Goal: Information Seeking & Learning: Learn about a topic

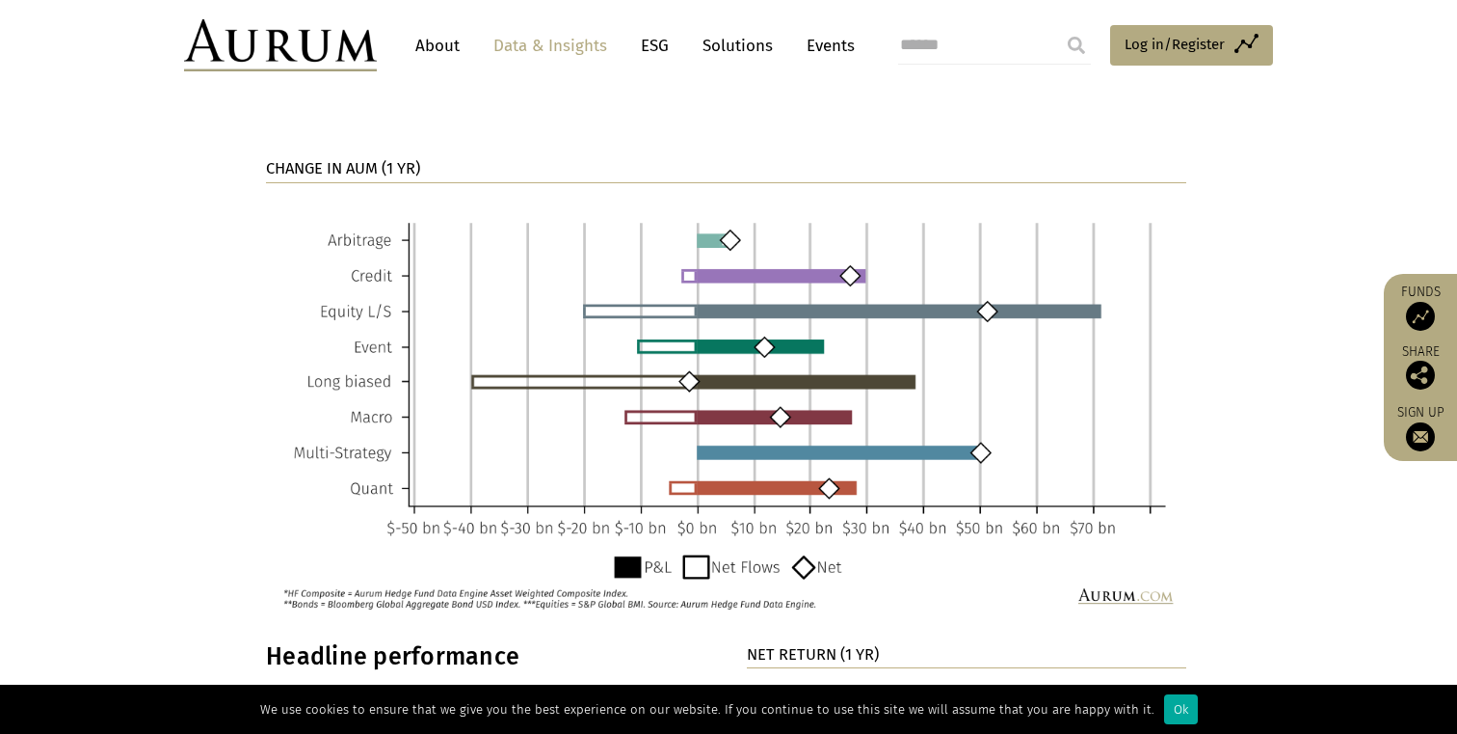
scroll to position [1456, 0]
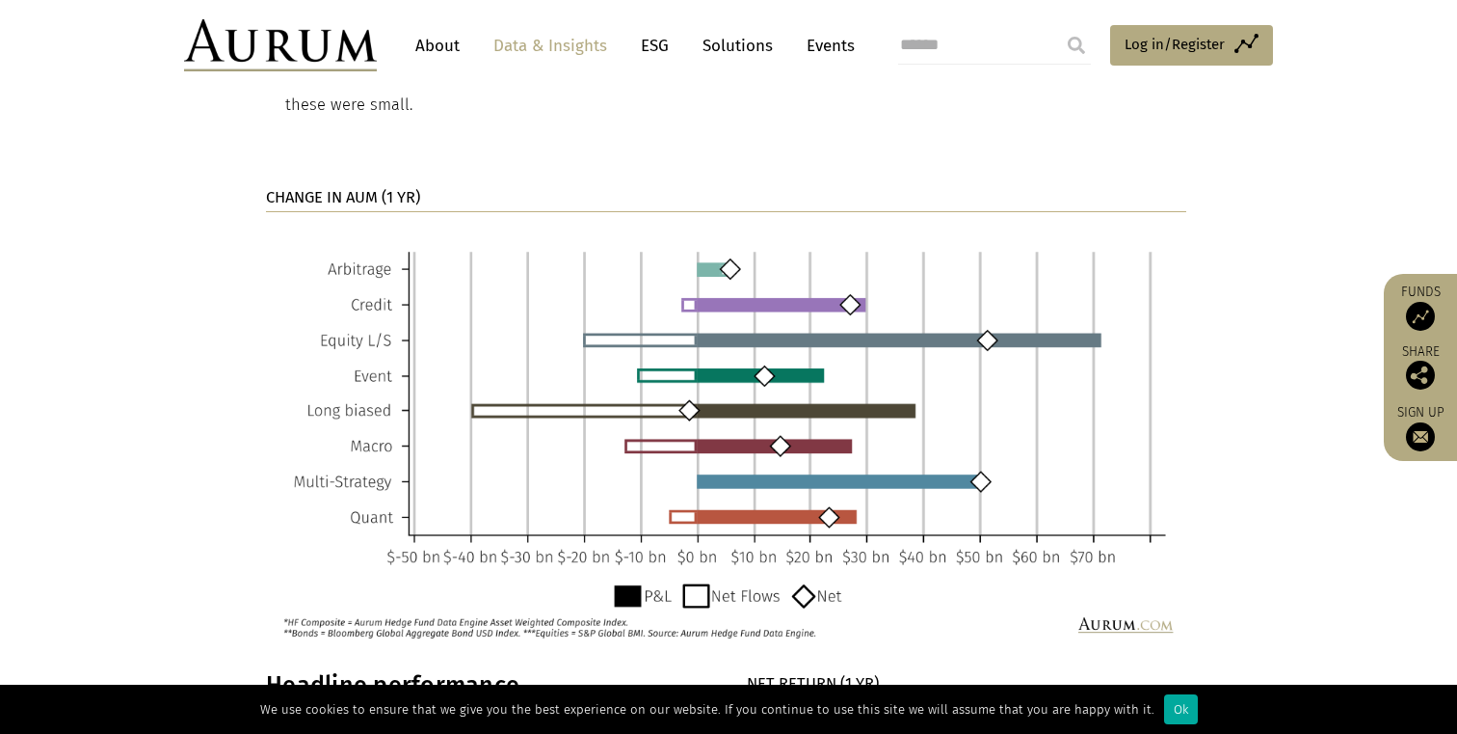
click at [1117, 600] on img at bounding box center [726, 437] width 921 height 420
click at [1133, 598] on img at bounding box center [726, 437] width 921 height 420
click at [1140, 600] on img at bounding box center [726, 437] width 921 height 420
click at [548, 40] on link "Data & Insights" at bounding box center [550, 46] width 133 height 36
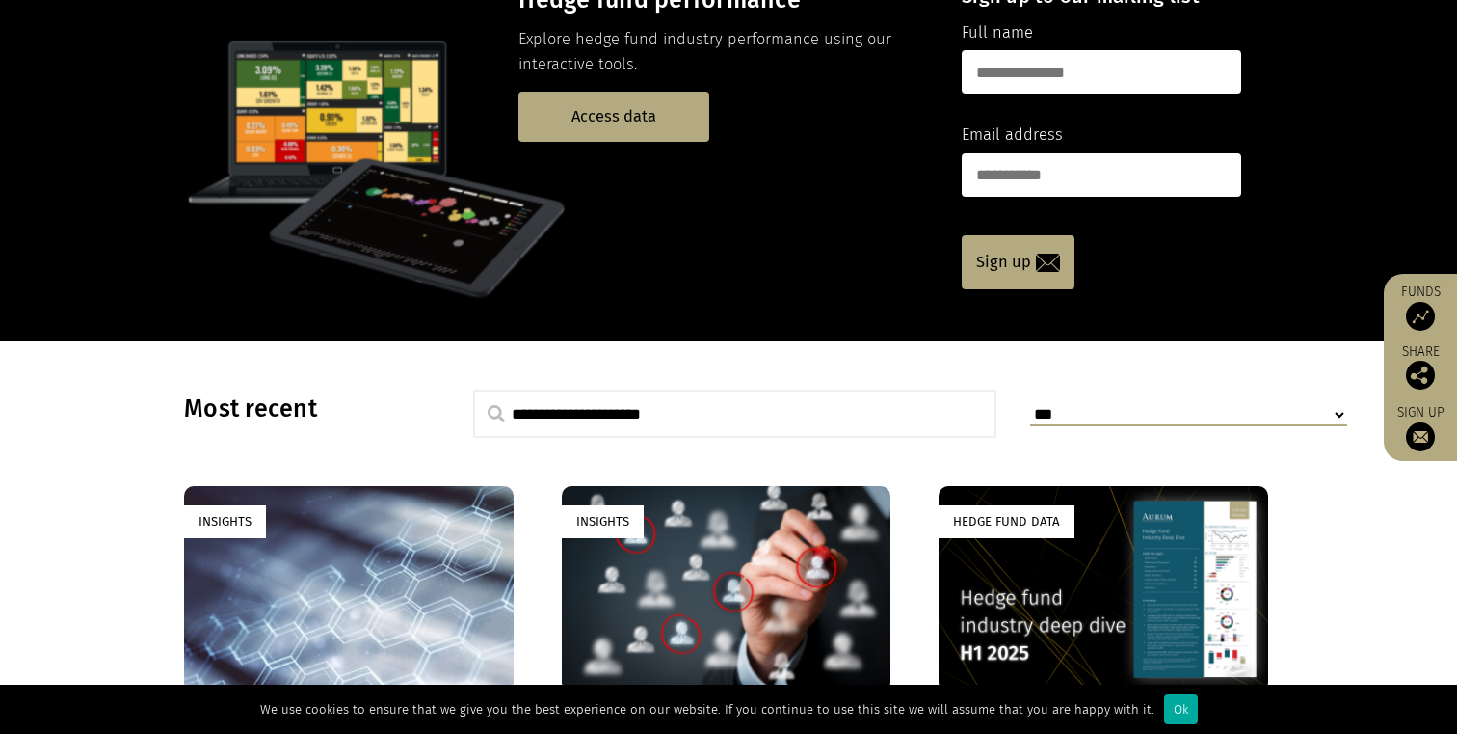
scroll to position [599, 0]
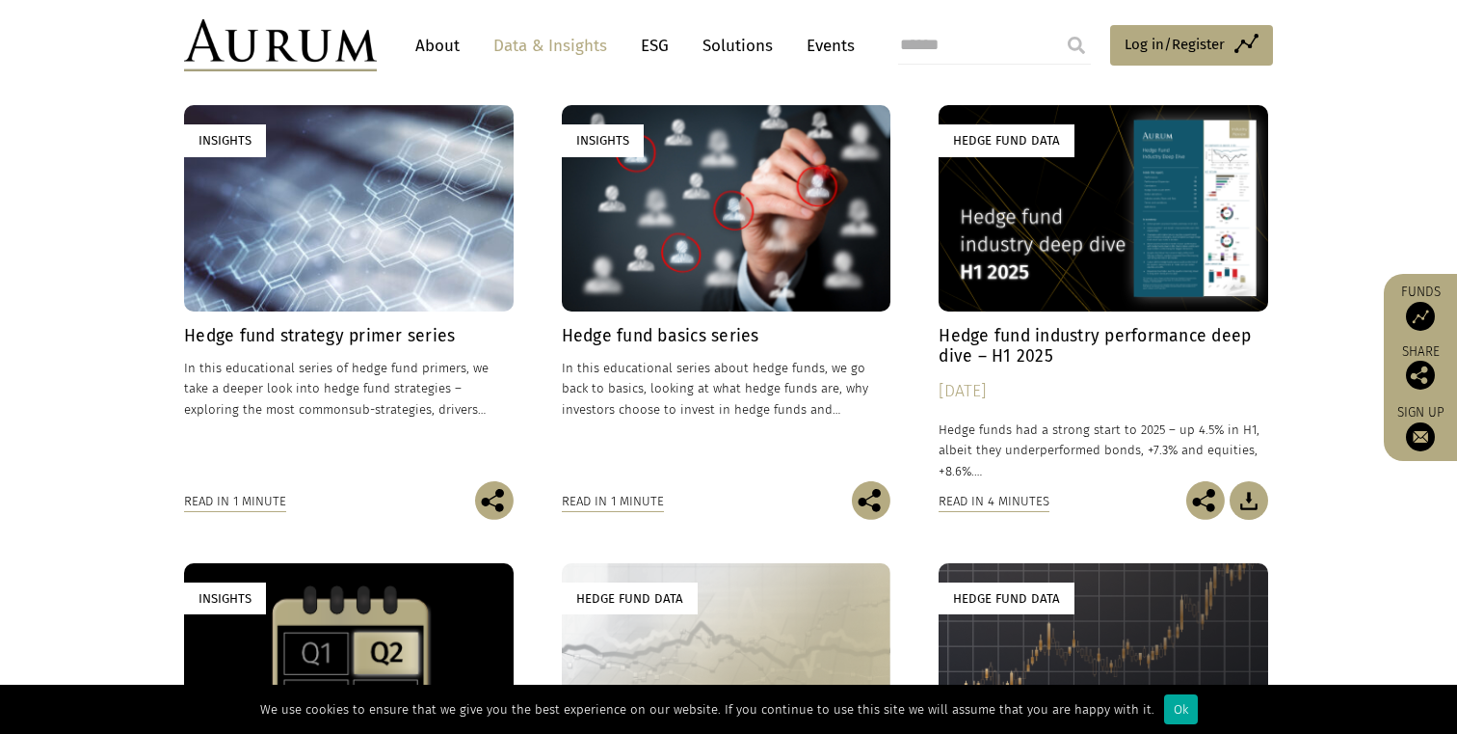
click at [1094, 349] on h4 "Hedge fund industry performance deep dive – H1 2025" at bounding box center [1104, 346] width 330 height 40
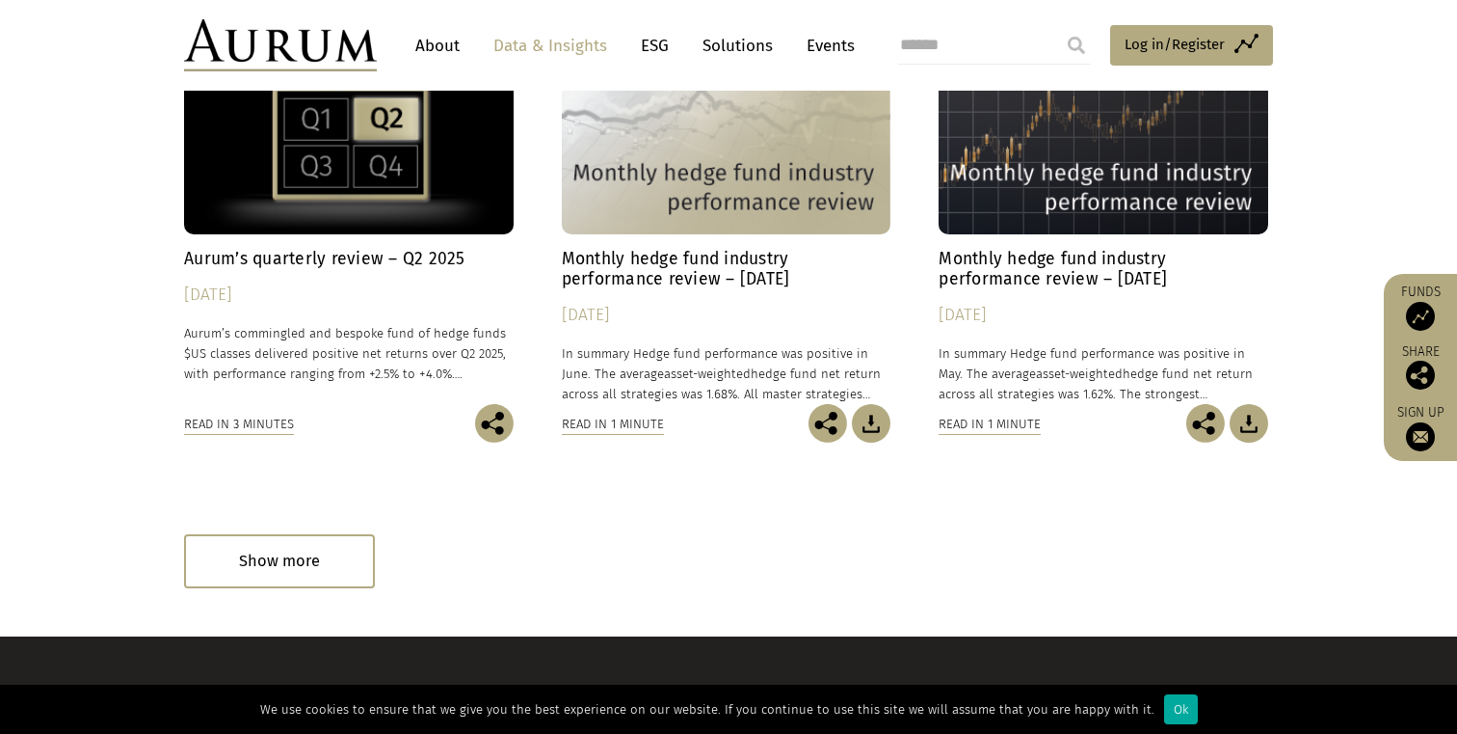
scroll to position [1291, 0]
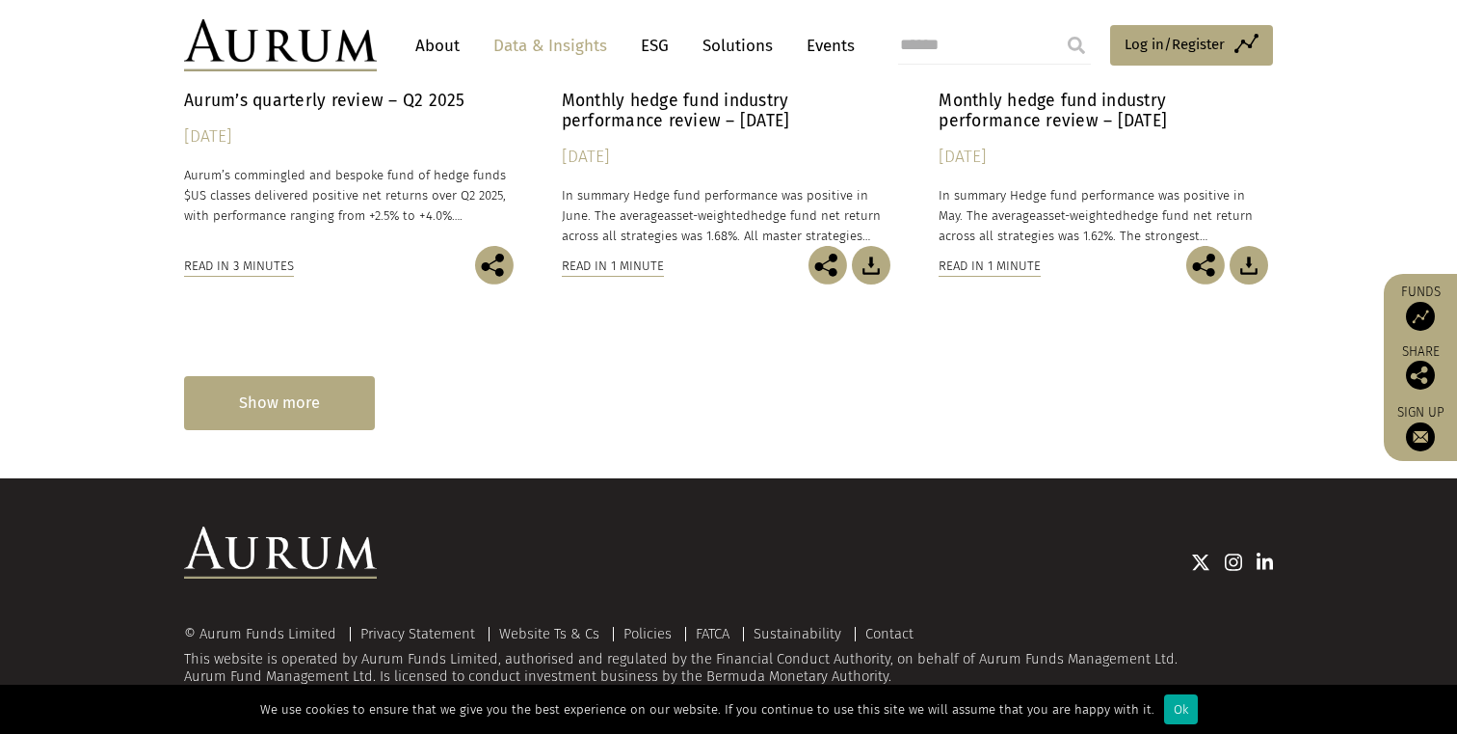
click at [331, 404] on div "Show more" at bounding box center [279, 402] width 191 height 53
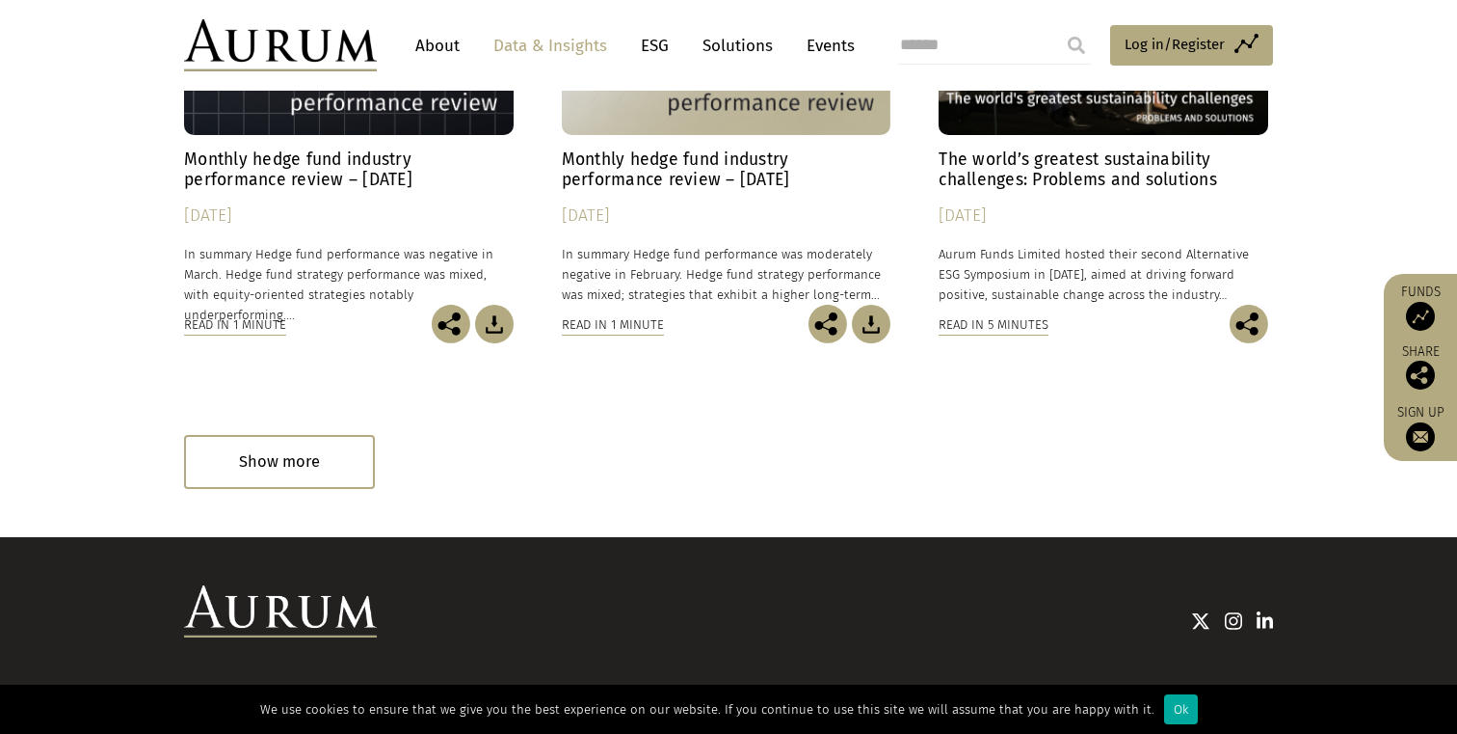
scroll to position [2205, 0]
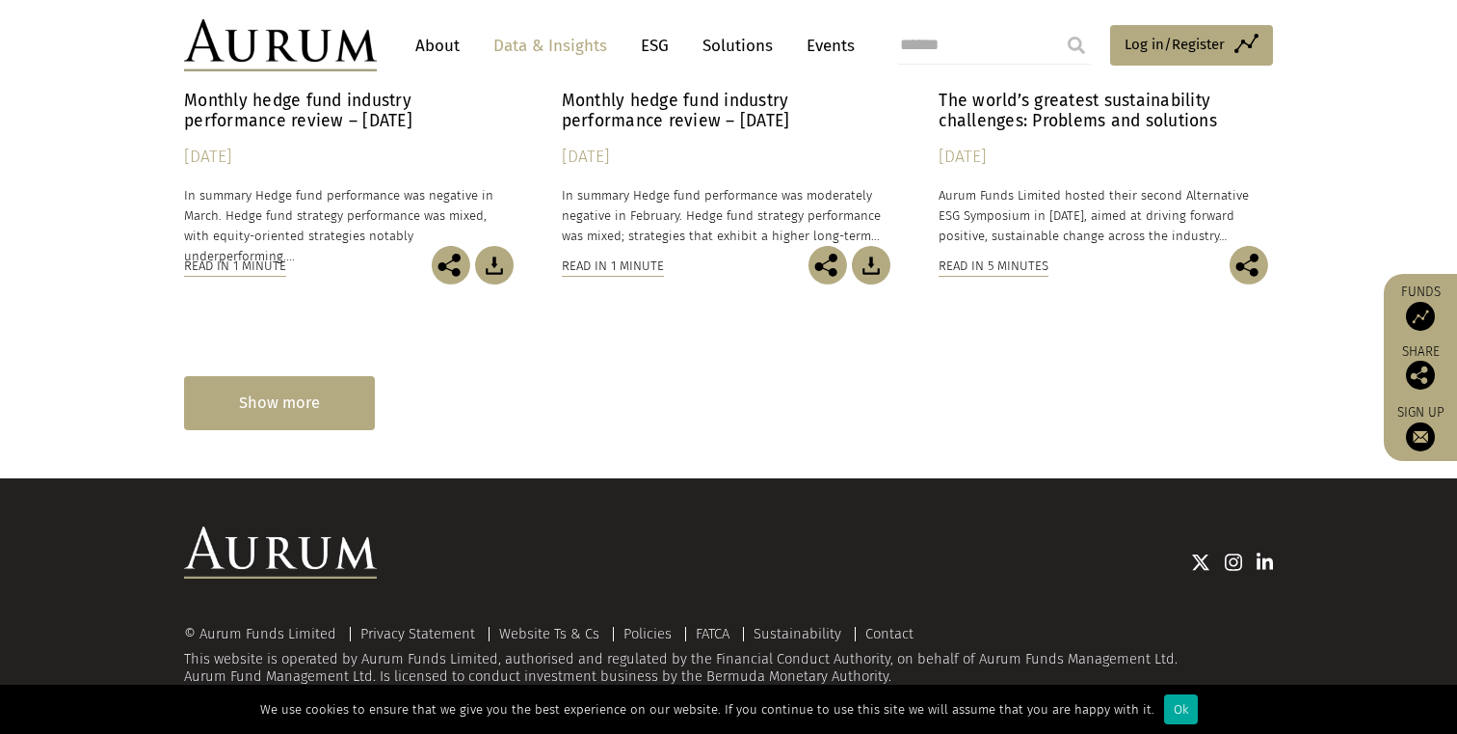
click at [337, 411] on div "Show more" at bounding box center [279, 402] width 191 height 53
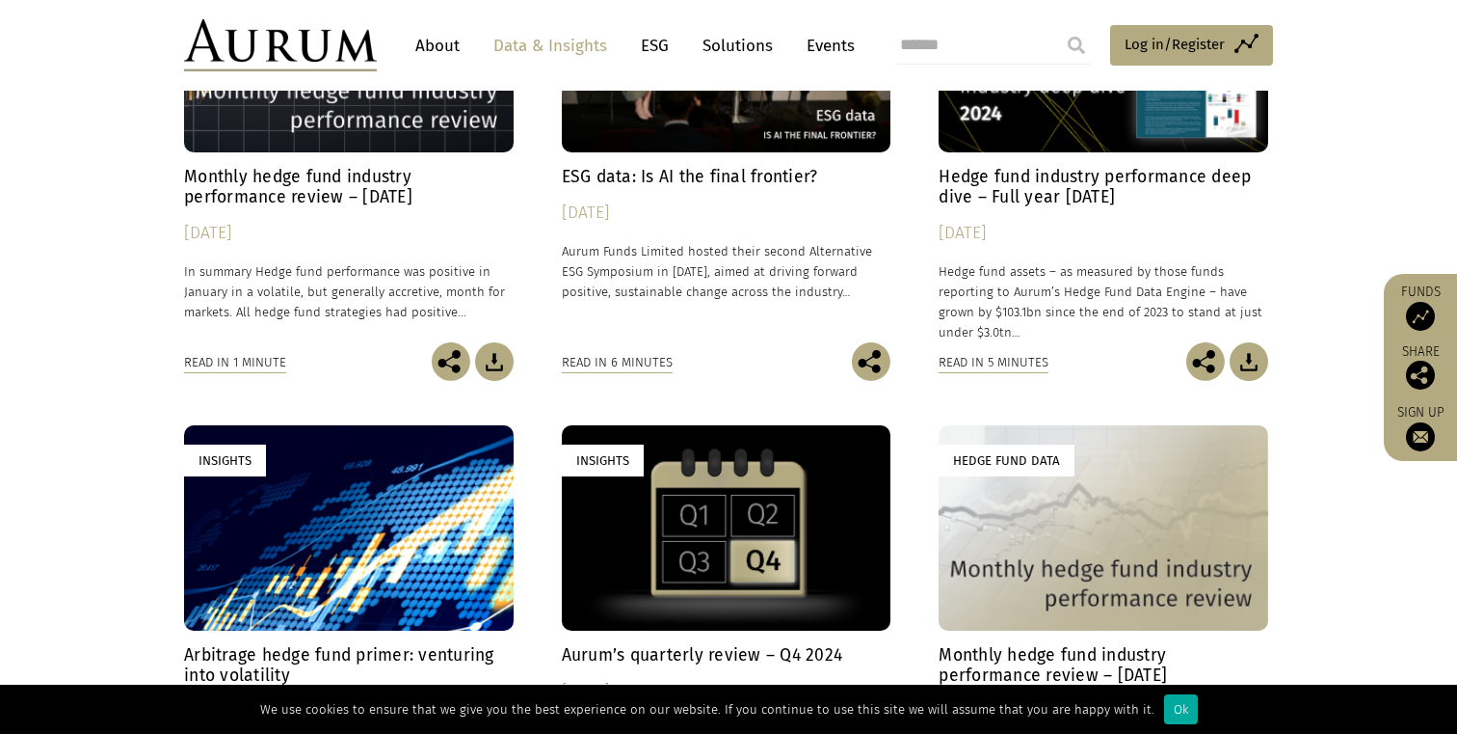
scroll to position [2665, 0]
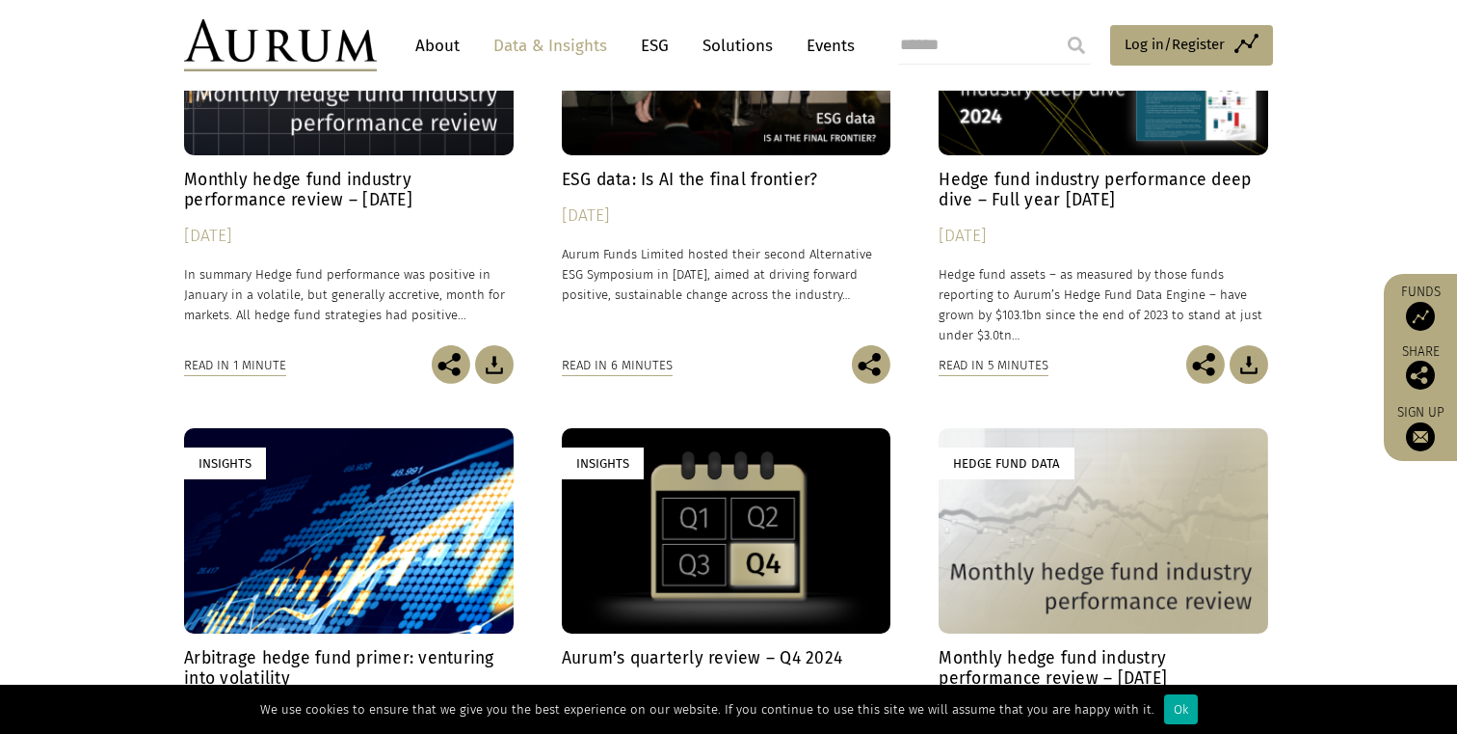
click at [1043, 208] on h4 "Hedge fund industry performance deep dive – Full year [DATE]" at bounding box center [1104, 190] width 330 height 40
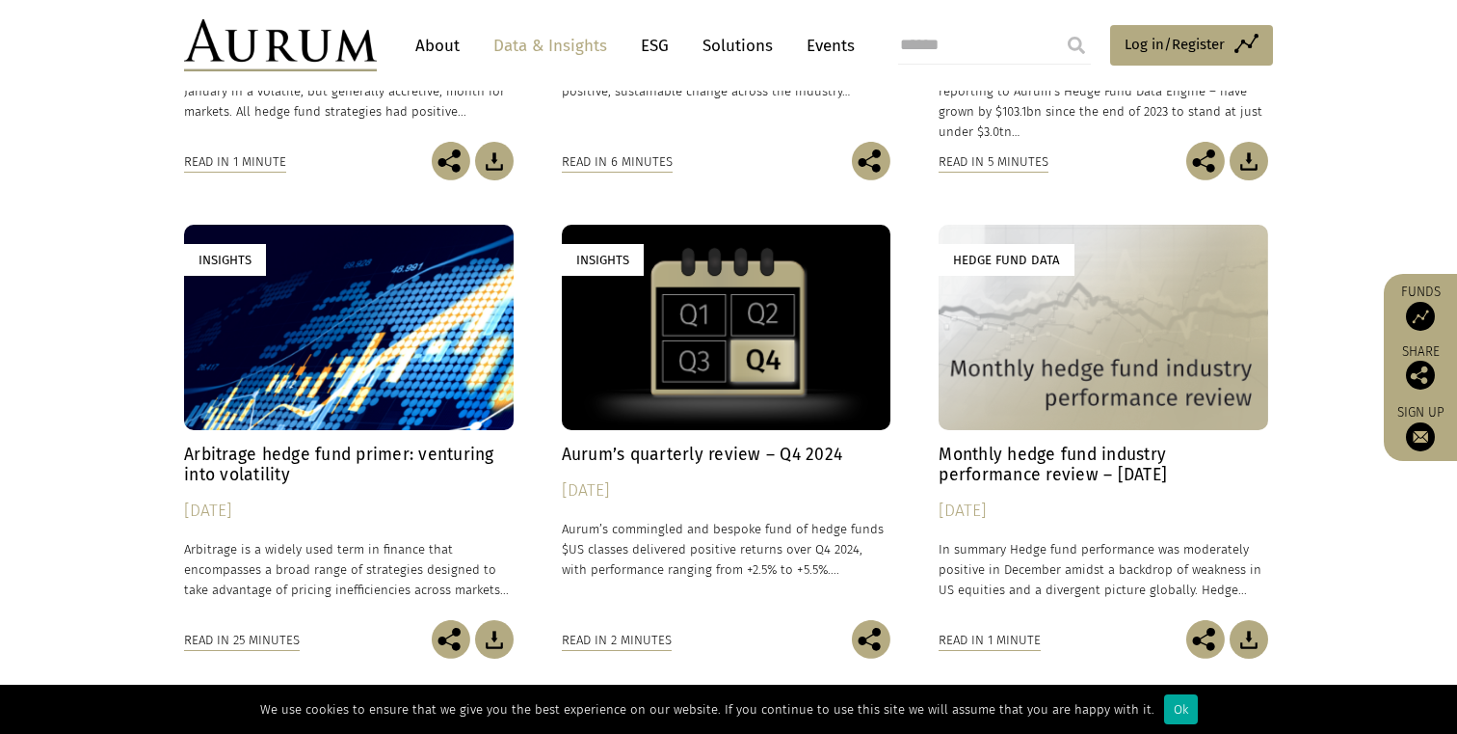
scroll to position [3082, 0]
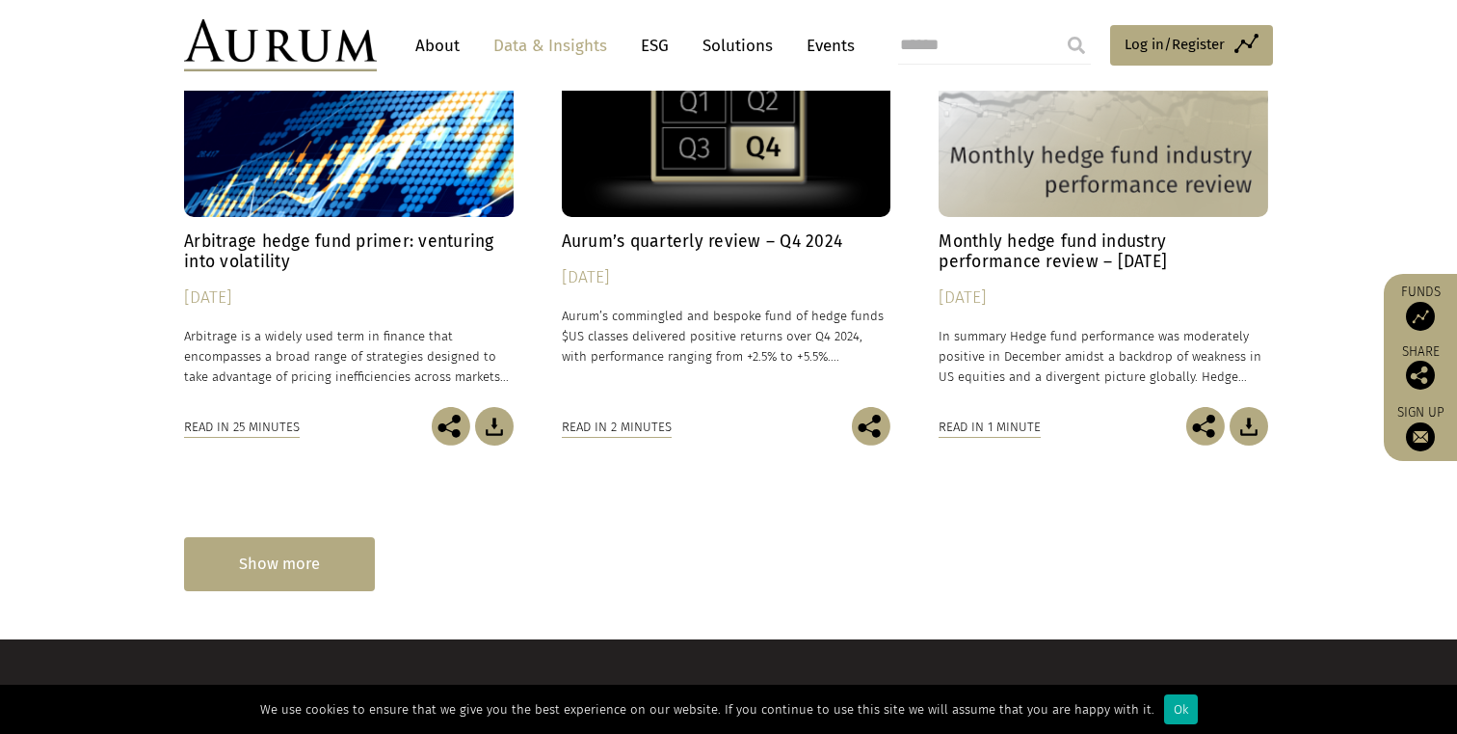
click at [292, 559] on div "Show more" at bounding box center [279, 563] width 191 height 53
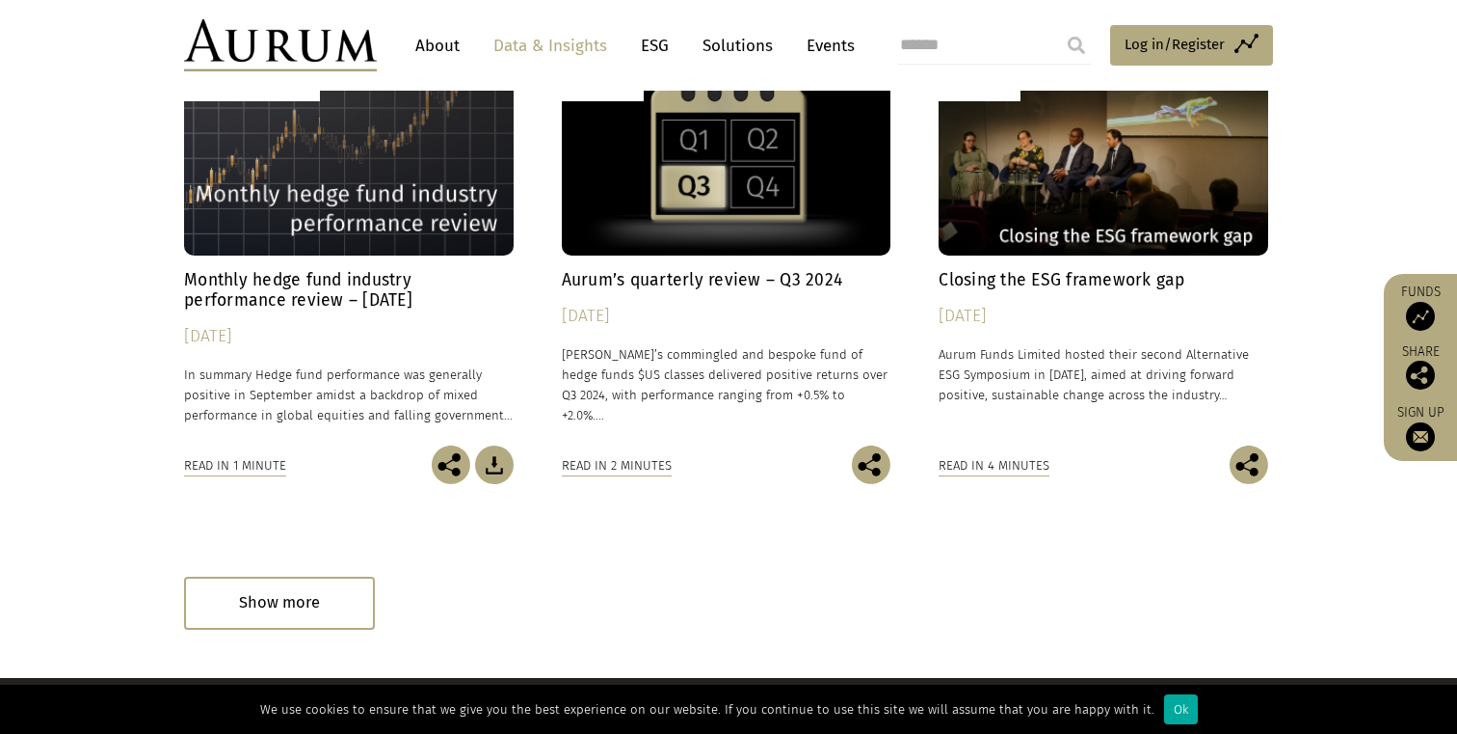
scroll to position [4088, 0]
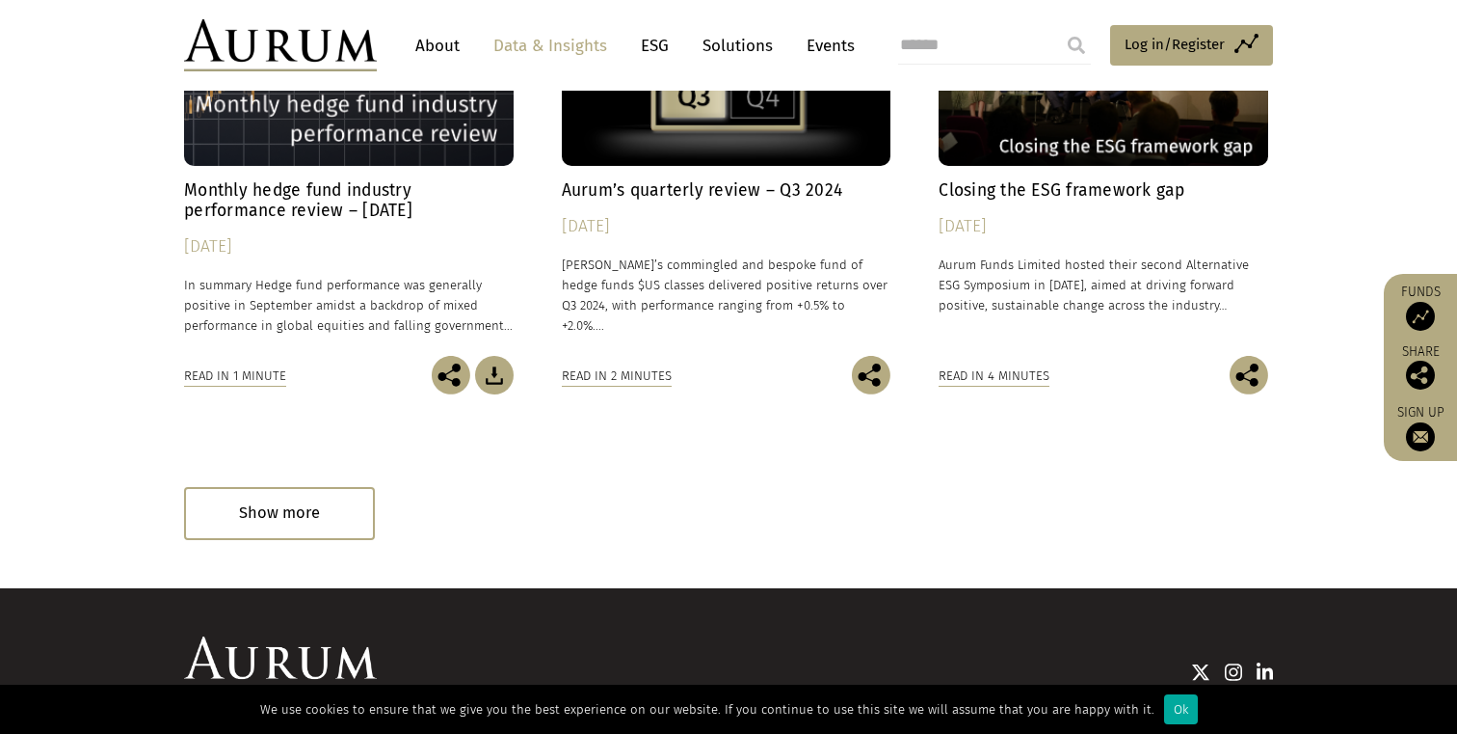
click at [308, 525] on div "Show more" at bounding box center [279, 513] width 191 height 53
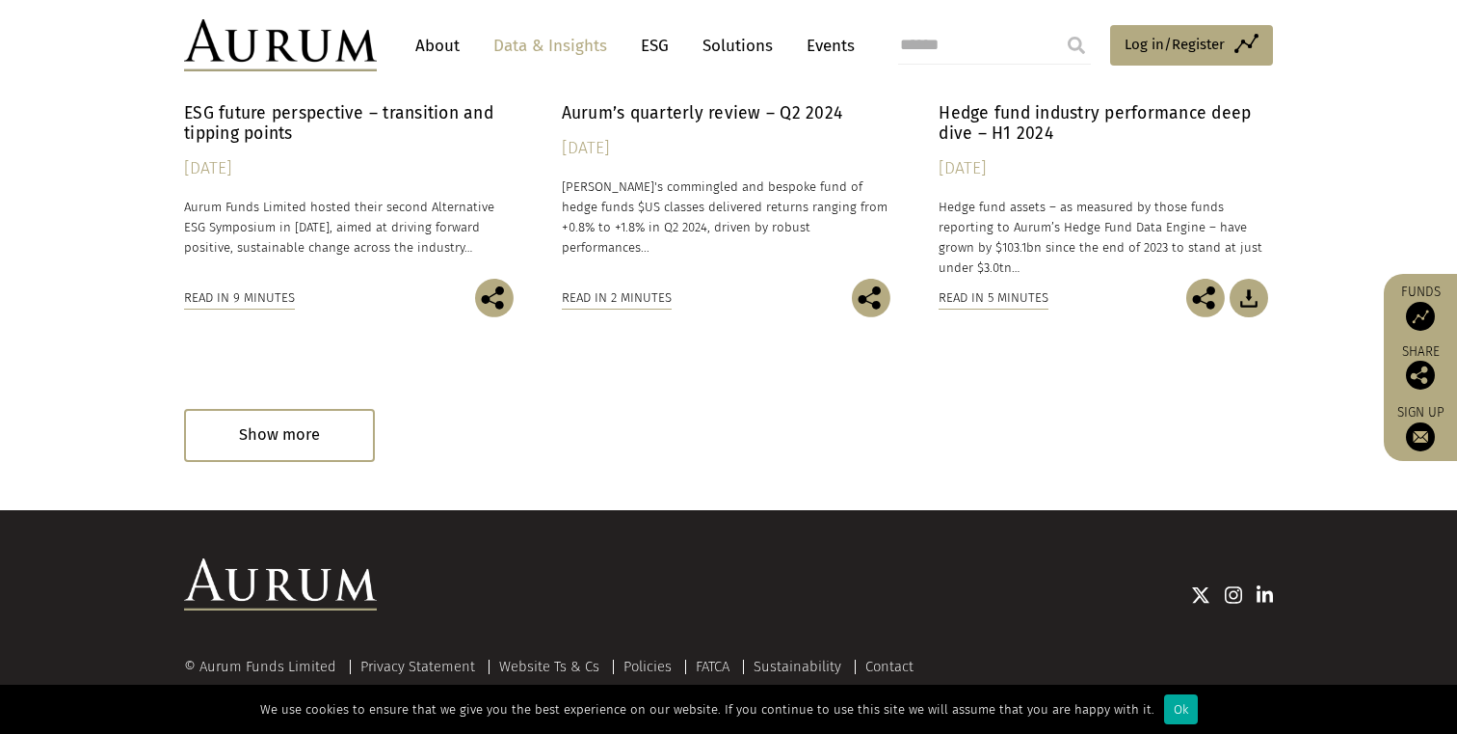
scroll to position [5153, 0]
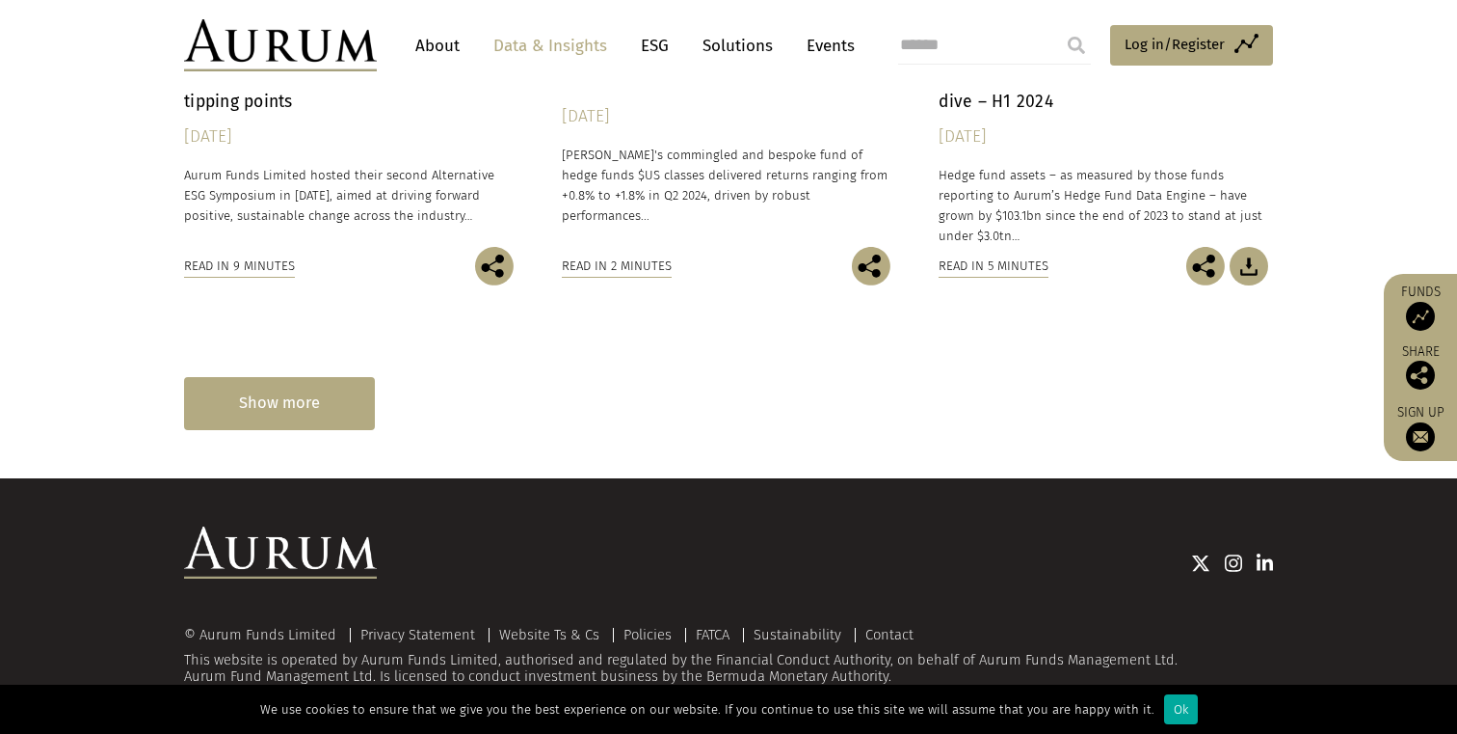
click at [335, 415] on div "Show more" at bounding box center [279, 403] width 191 height 53
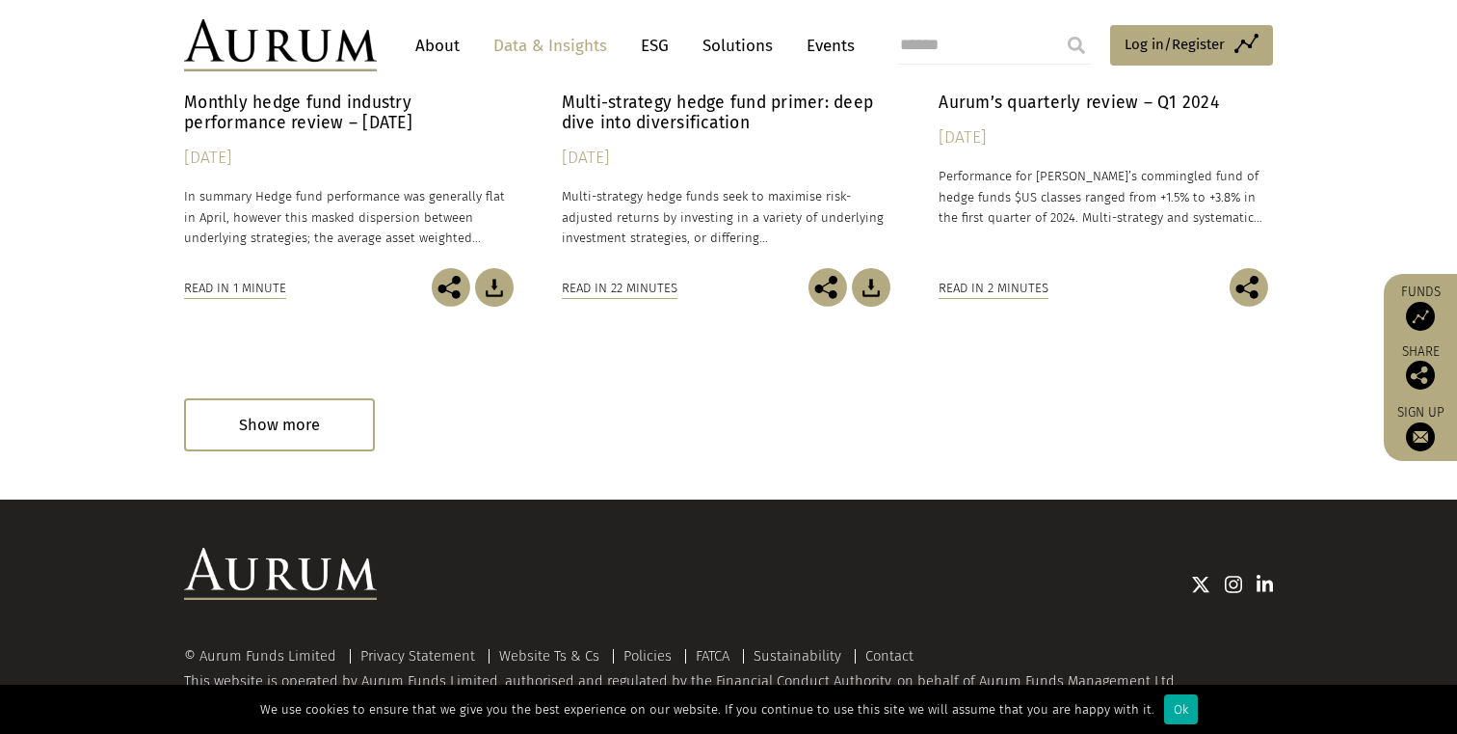
scroll to position [6108, 0]
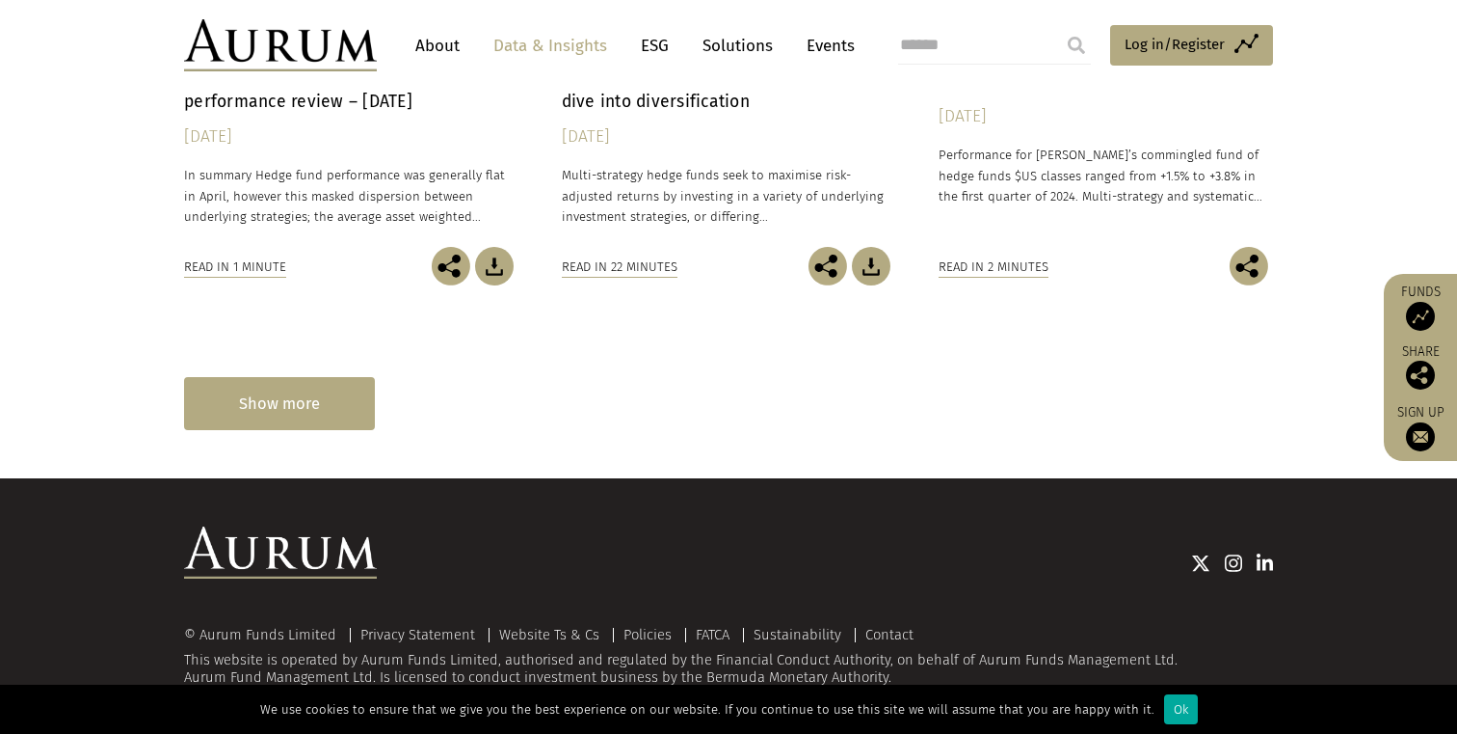
click at [291, 416] on div "Show more" at bounding box center [279, 403] width 191 height 53
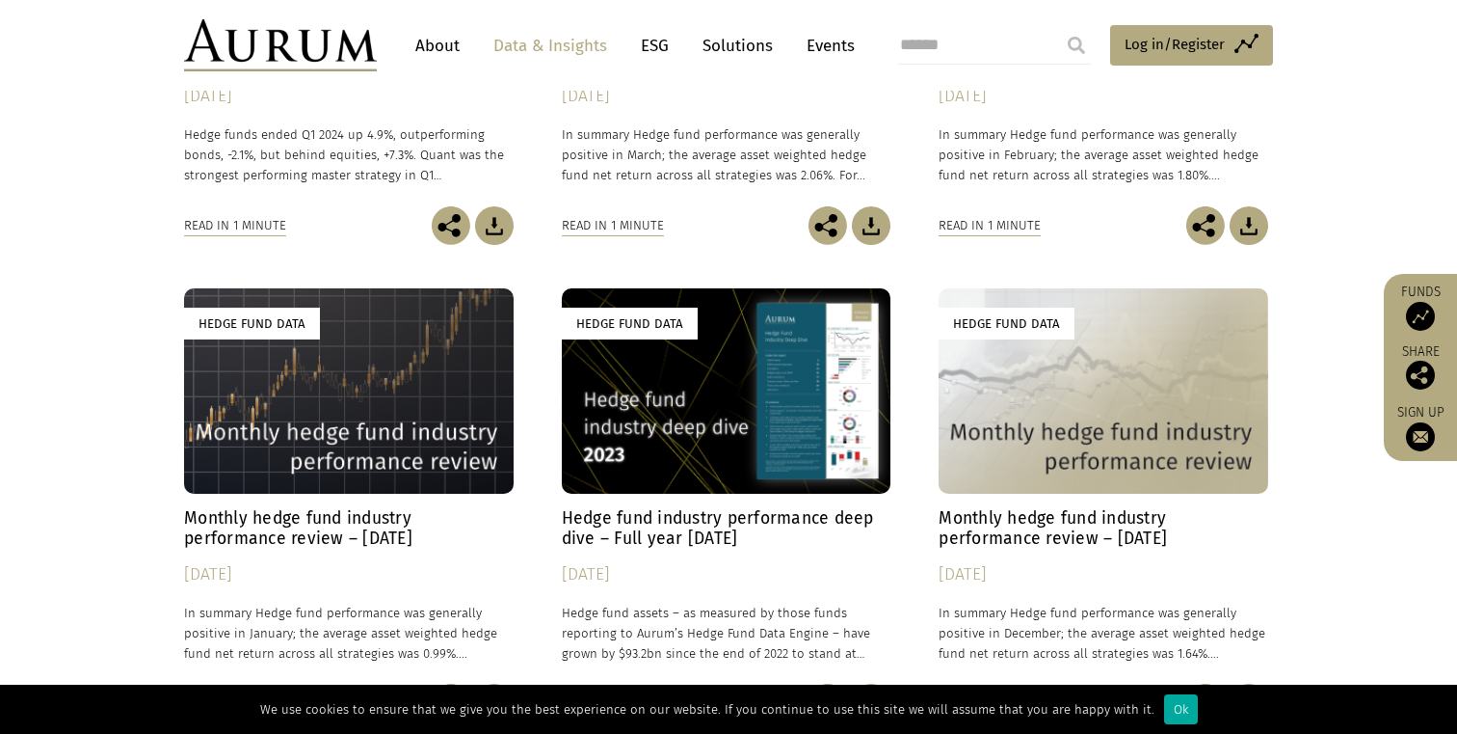
scroll to position [6654, 0]
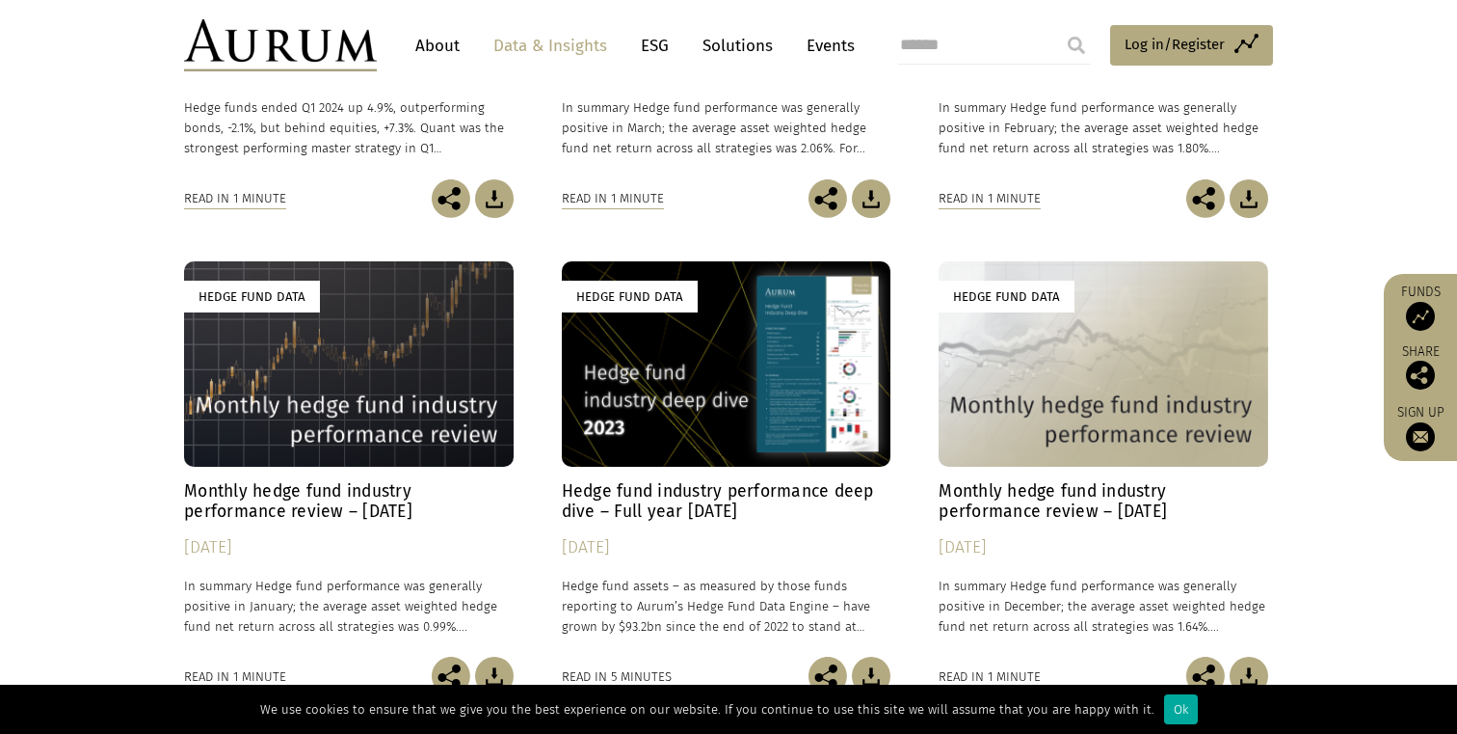
click at [967, 60] on input "search" at bounding box center [994, 45] width 193 height 39
type input "****"
click at [1057, 26] on input "submit" at bounding box center [1076, 45] width 39 height 39
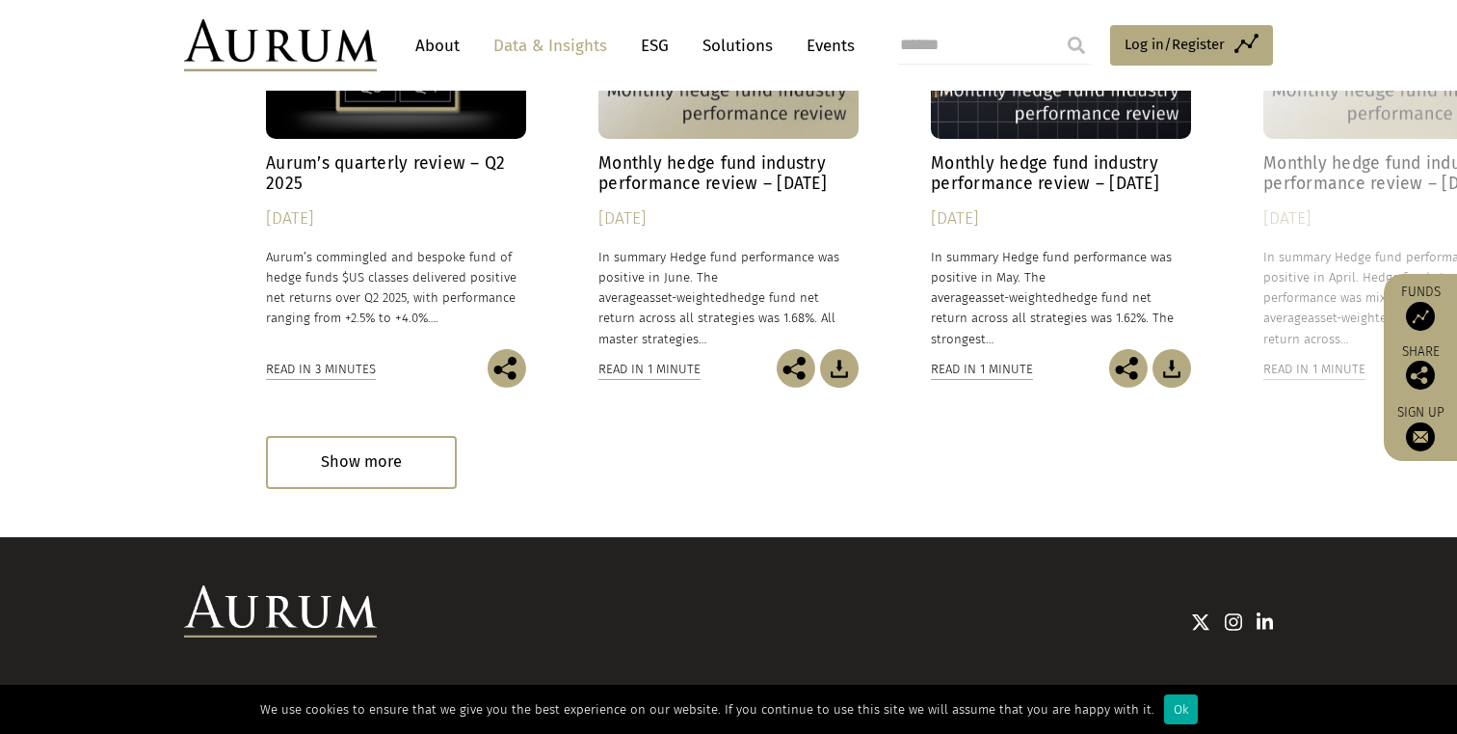
scroll to position [5854, 0]
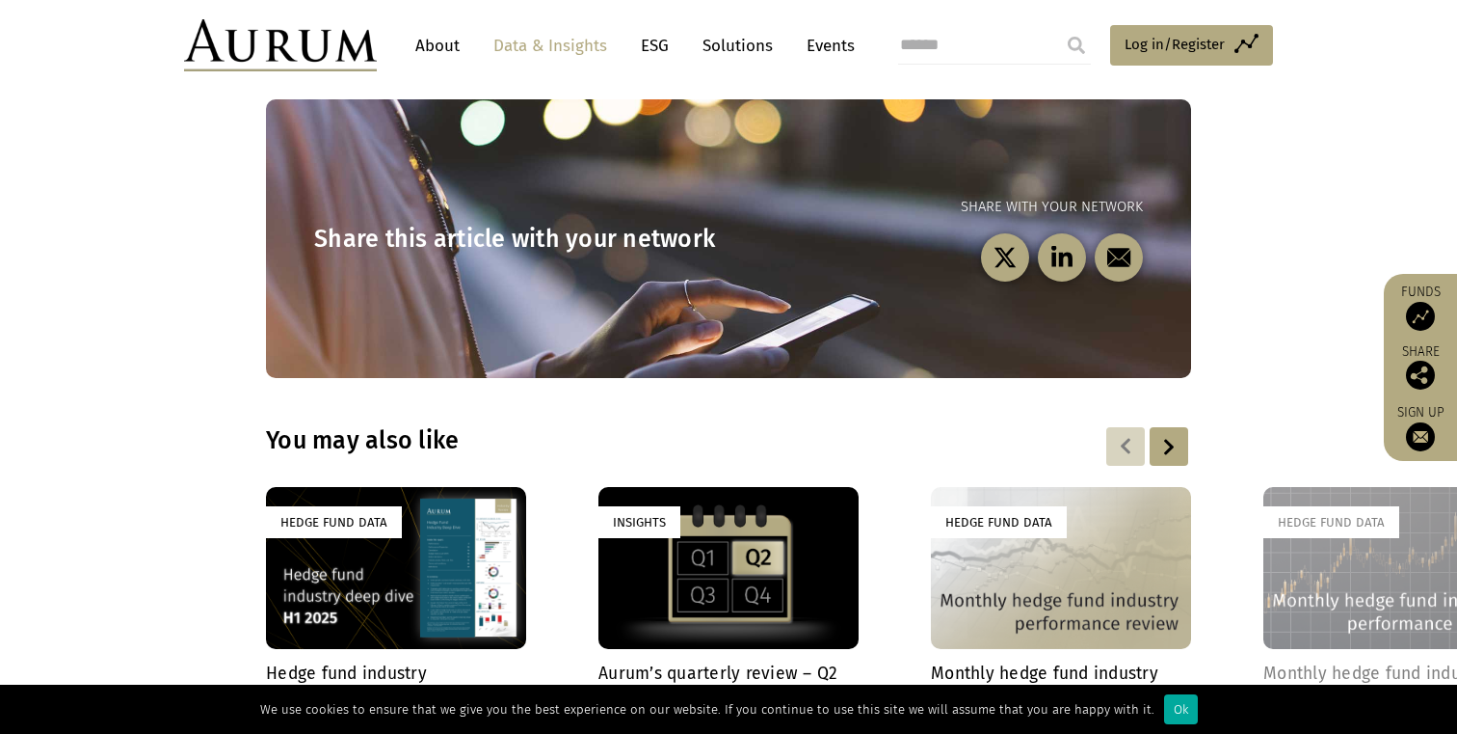
scroll to position [5804, 0]
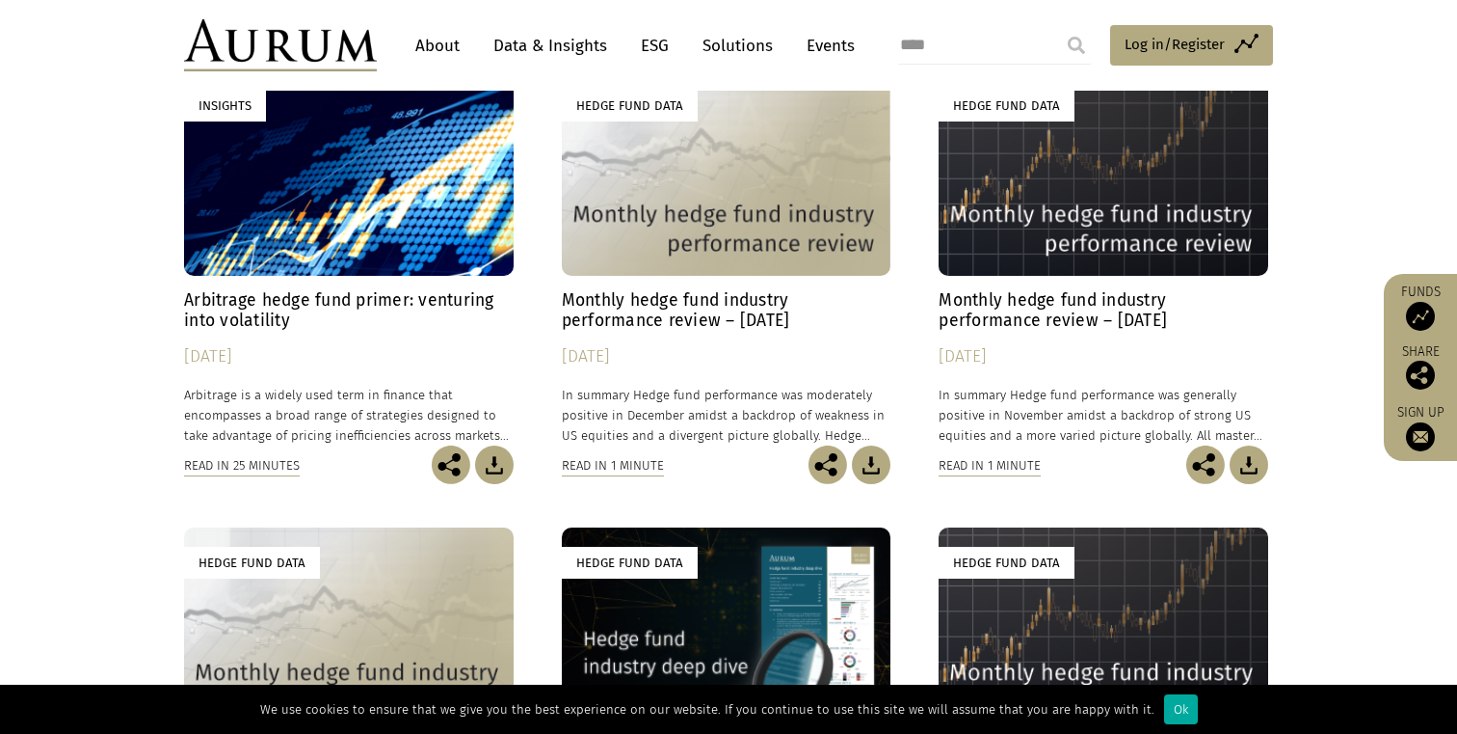
scroll to position [2217, 0]
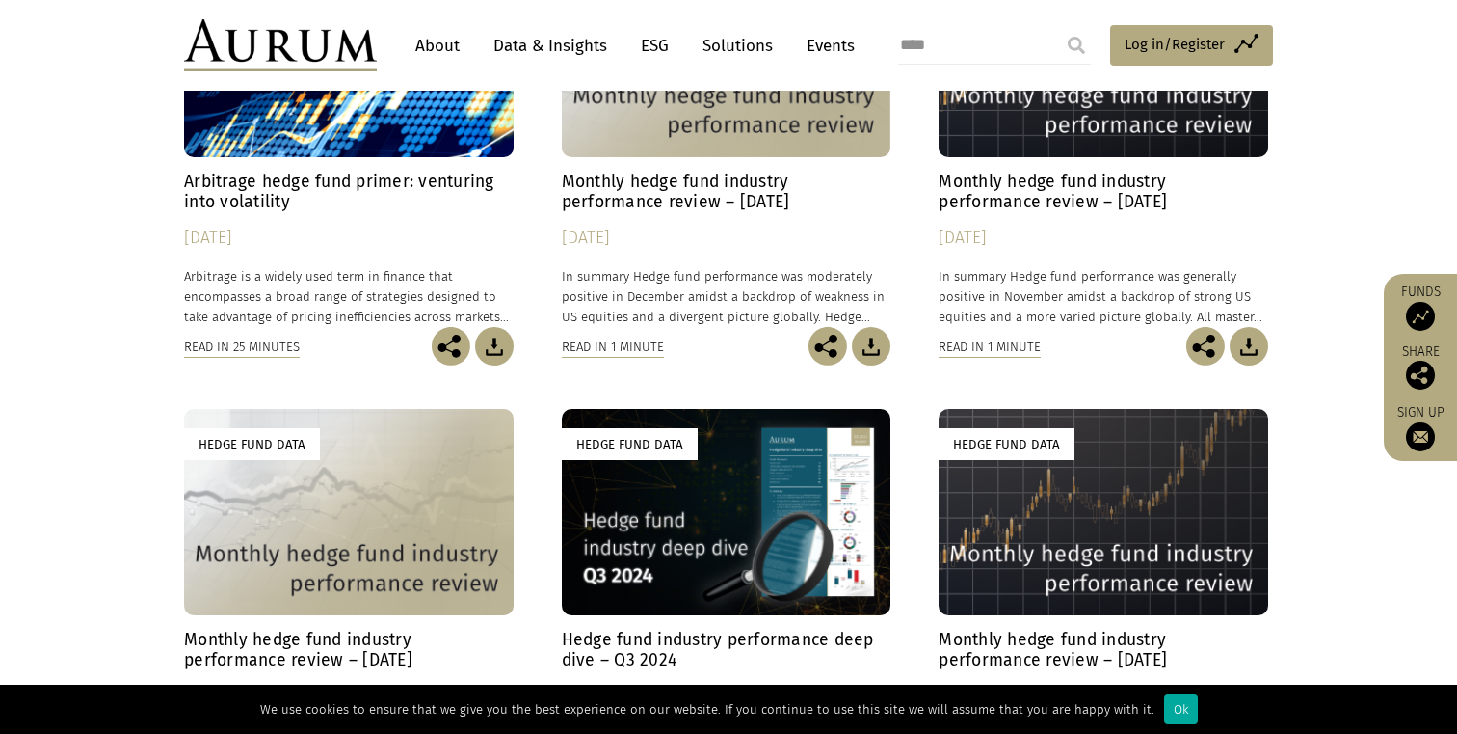
click at [403, 172] on h4 "Arbitrage hedge fund primer: venturing into volatility" at bounding box center [349, 192] width 330 height 40
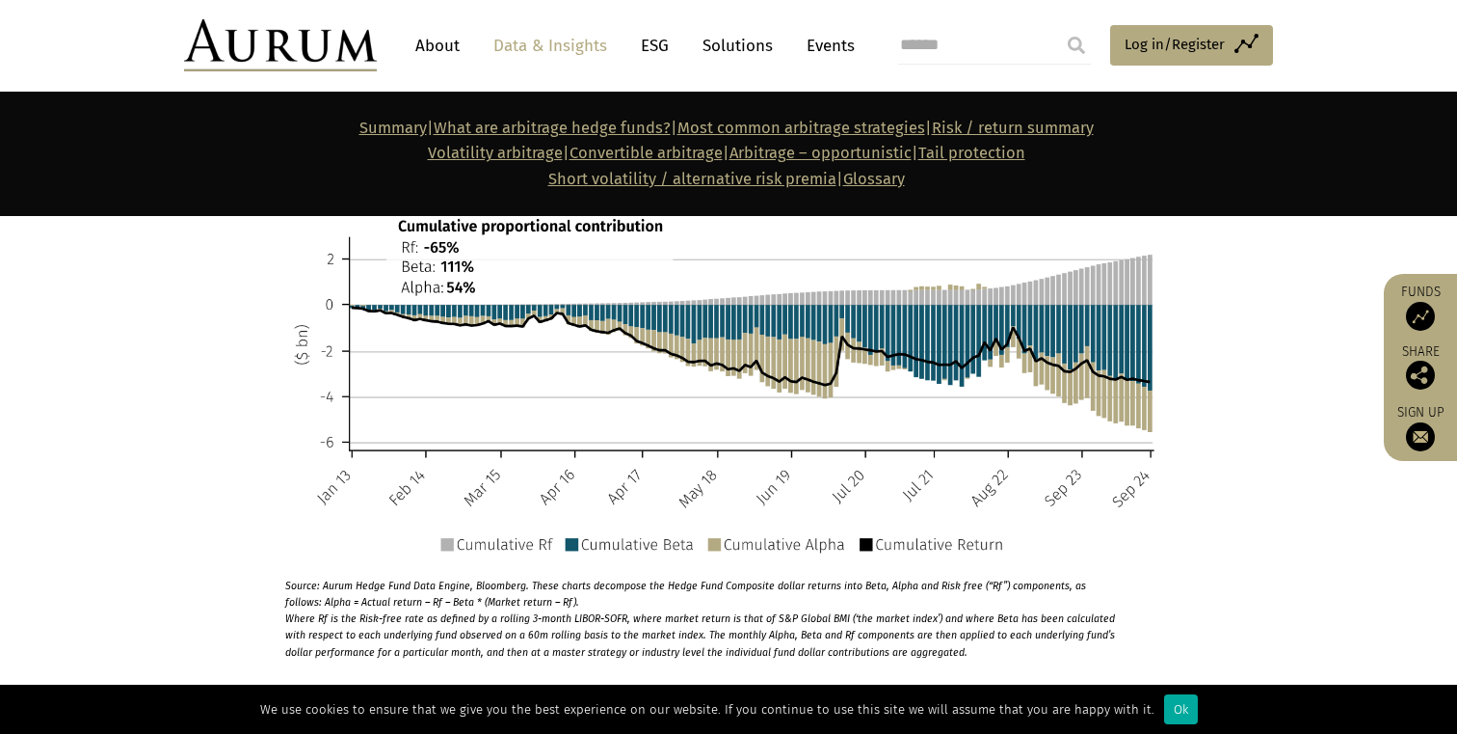
scroll to position [9587, 0]
